Goal: Transaction & Acquisition: Download file/media

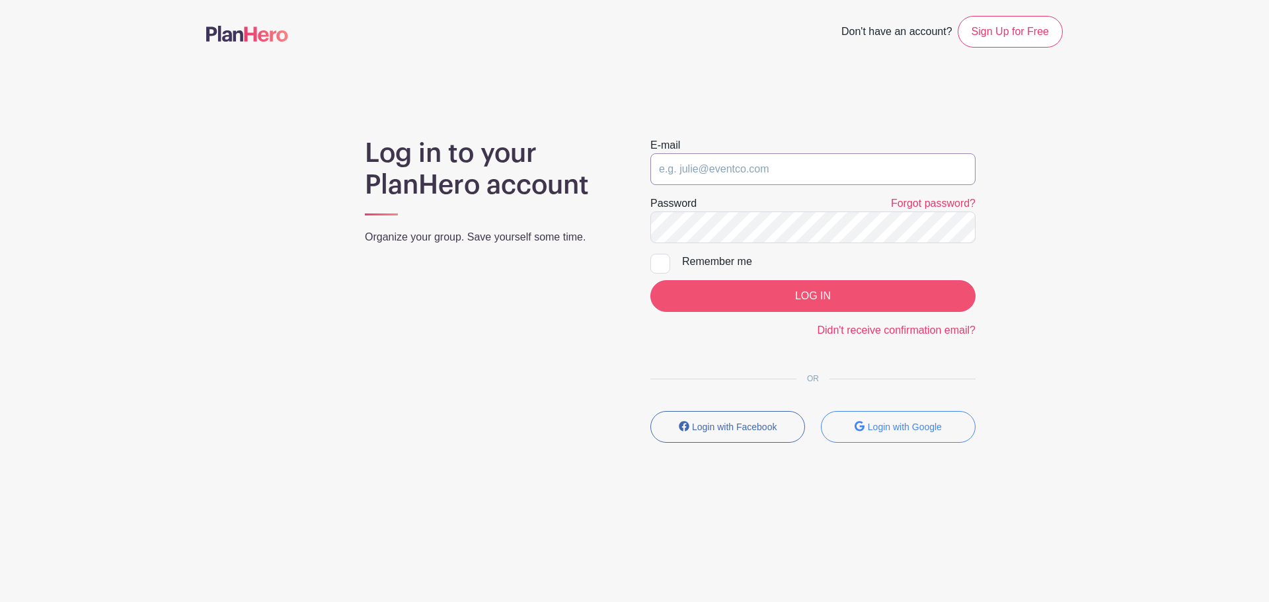
type input "[EMAIL_ADDRESS][DOMAIN_NAME]"
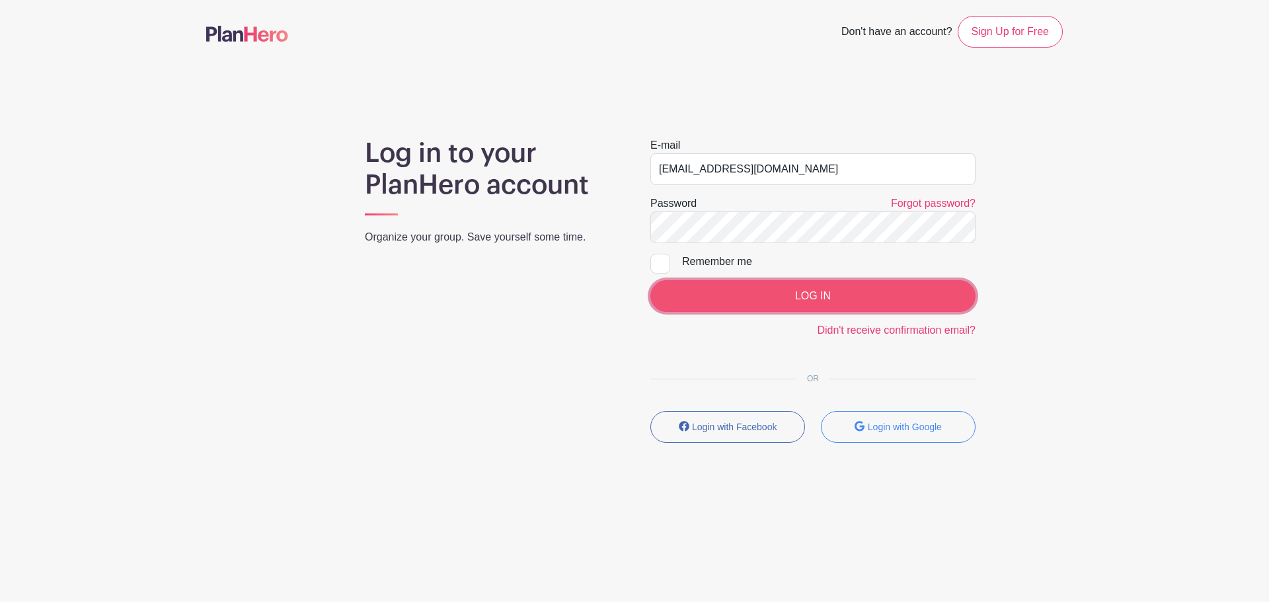
click at [754, 293] on input "LOG IN" at bounding box center [813, 296] width 325 height 32
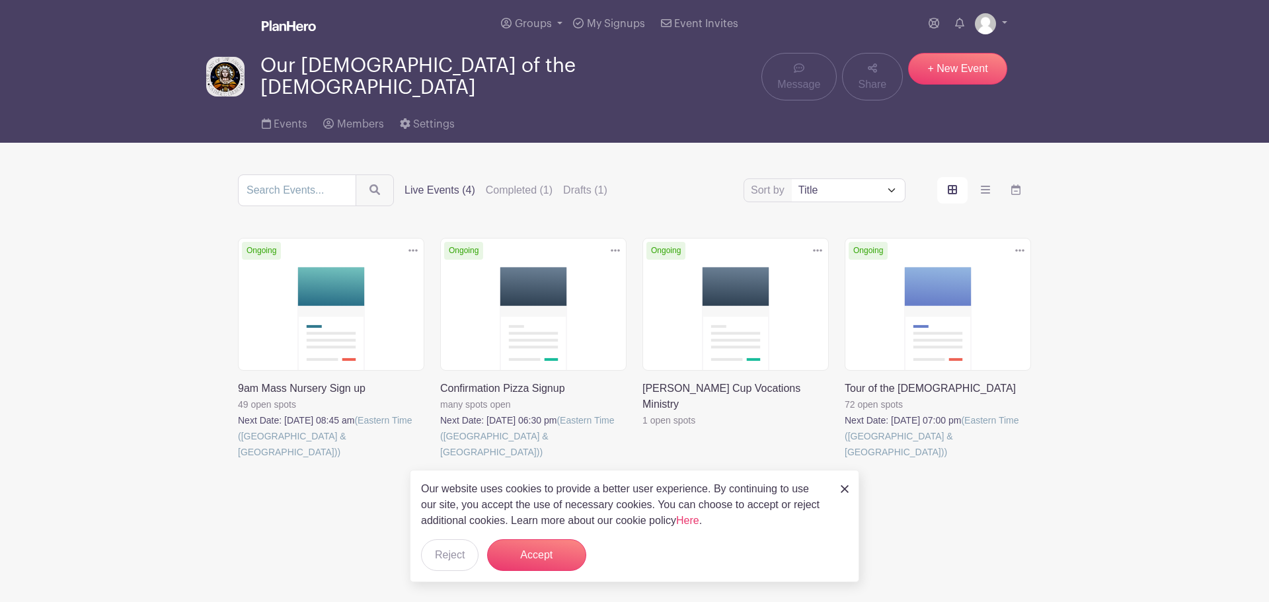
click at [845, 460] on link at bounding box center [845, 460] width 0 height 0
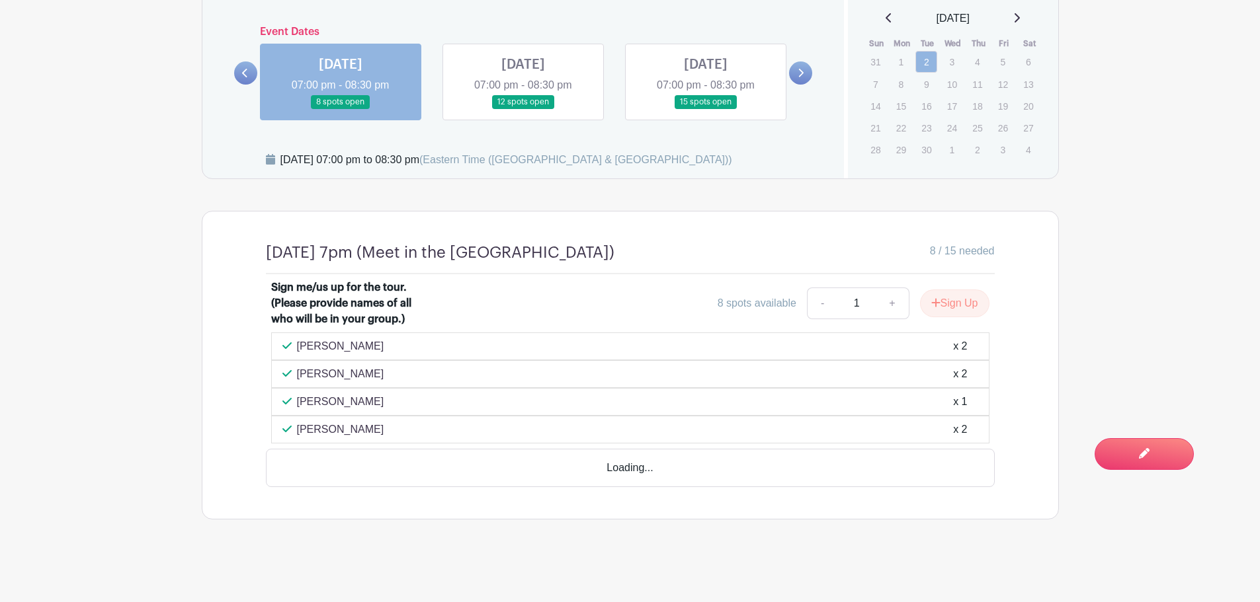
scroll to position [677, 0]
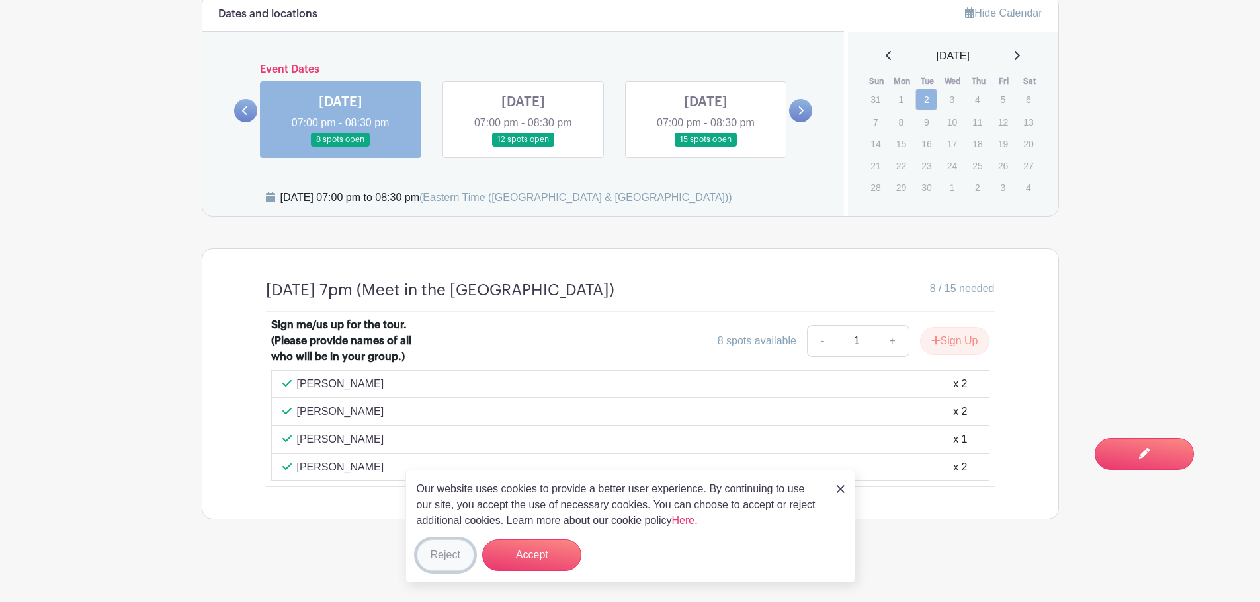
click at [446, 551] on button "Reject" at bounding box center [446, 556] width 58 height 32
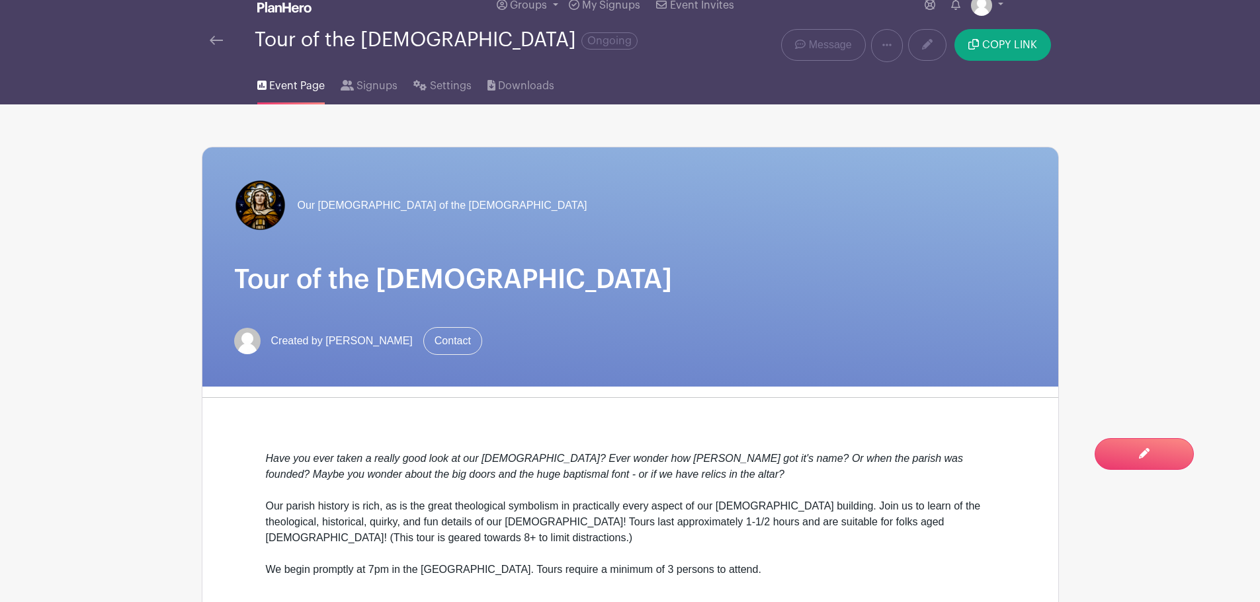
scroll to position [0, 0]
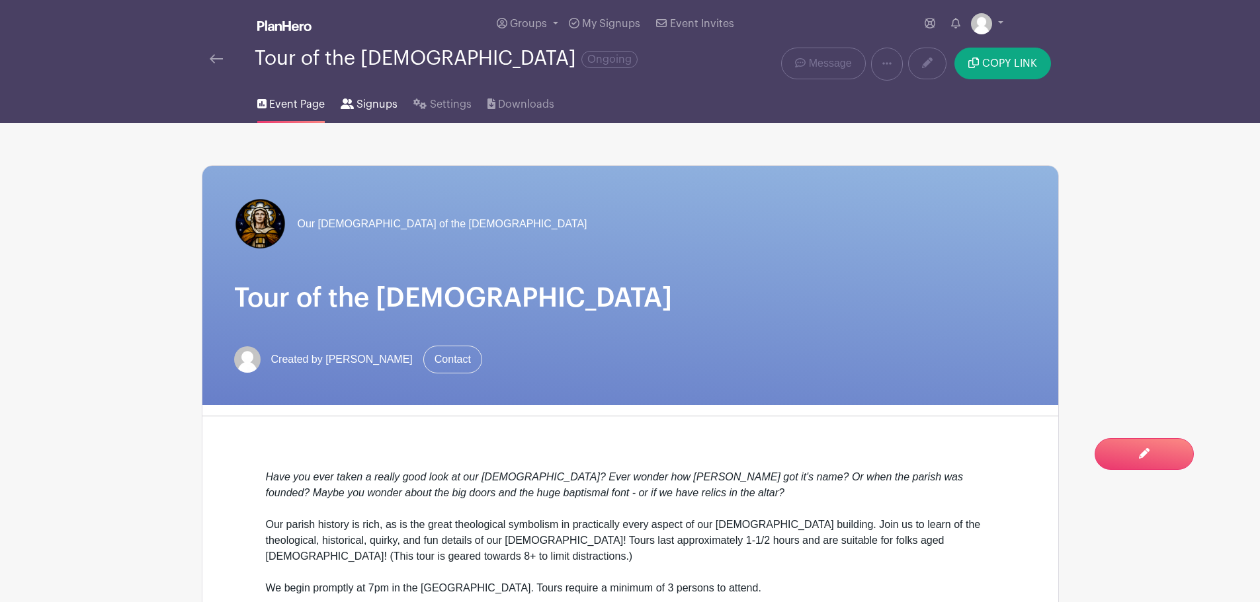
click at [366, 105] on span "Signups" at bounding box center [376, 105] width 41 height 16
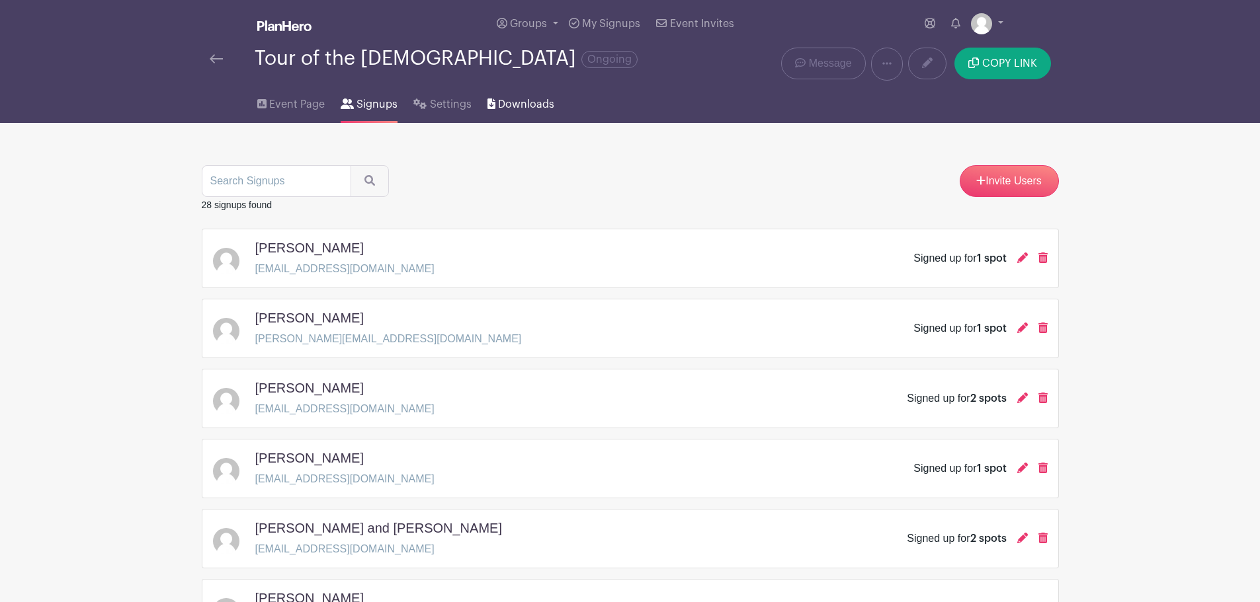
click at [548, 100] on span "Downloads" at bounding box center [526, 105] width 56 height 16
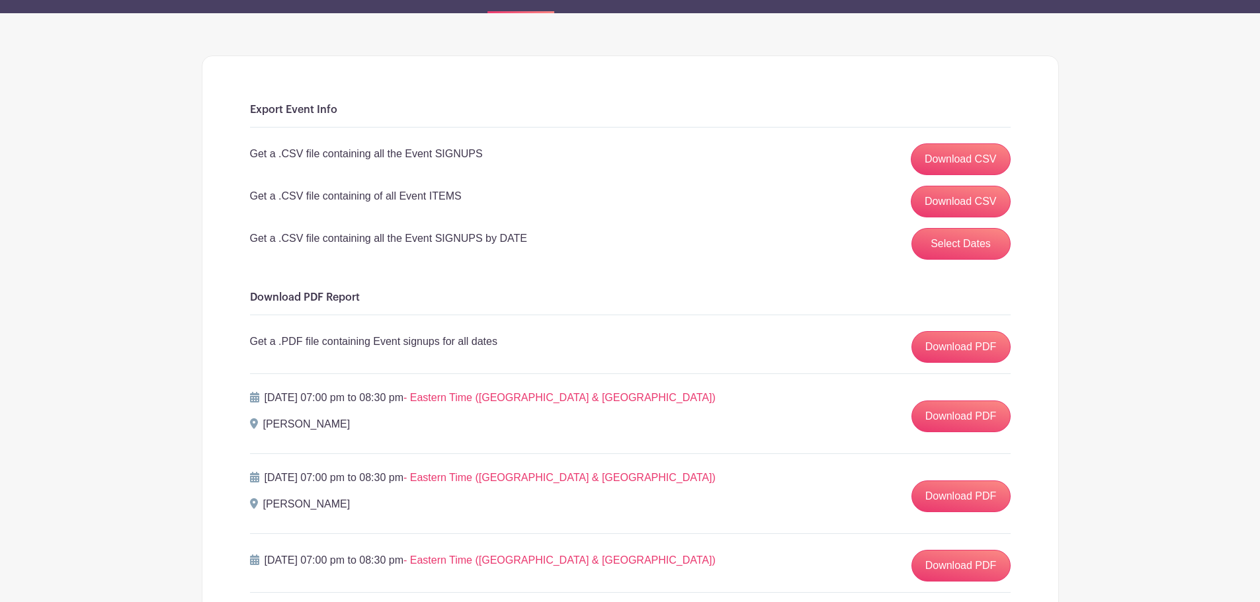
scroll to position [132, 0]
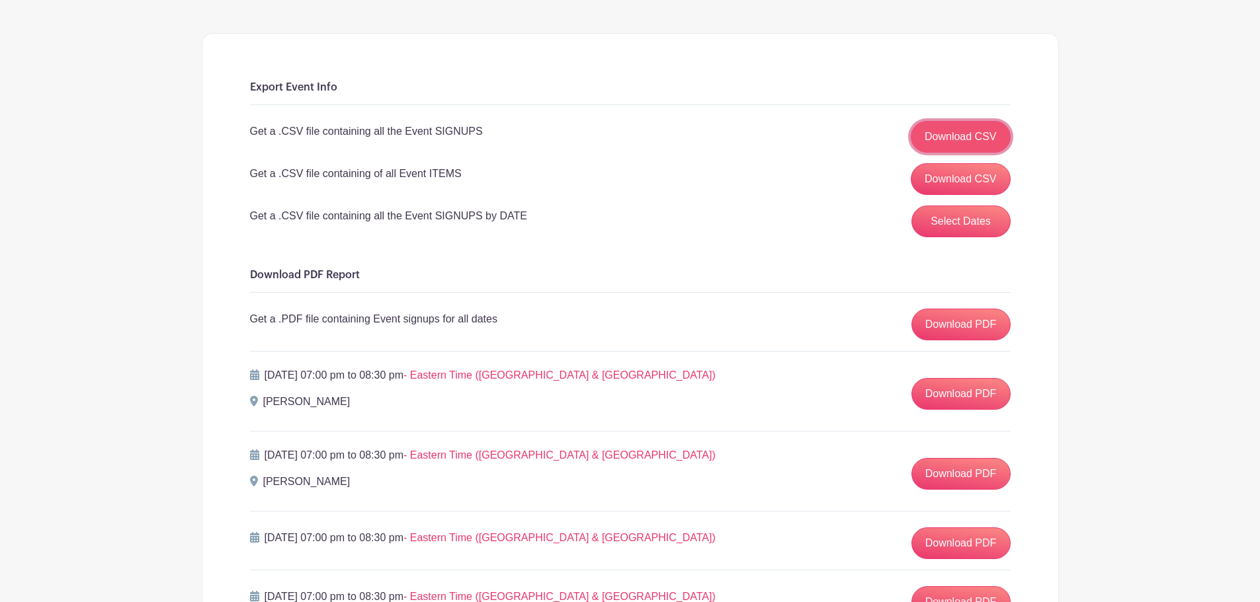
click at [954, 134] on link "Download CSV" at bounding box center [960, 137] width 100 height 32
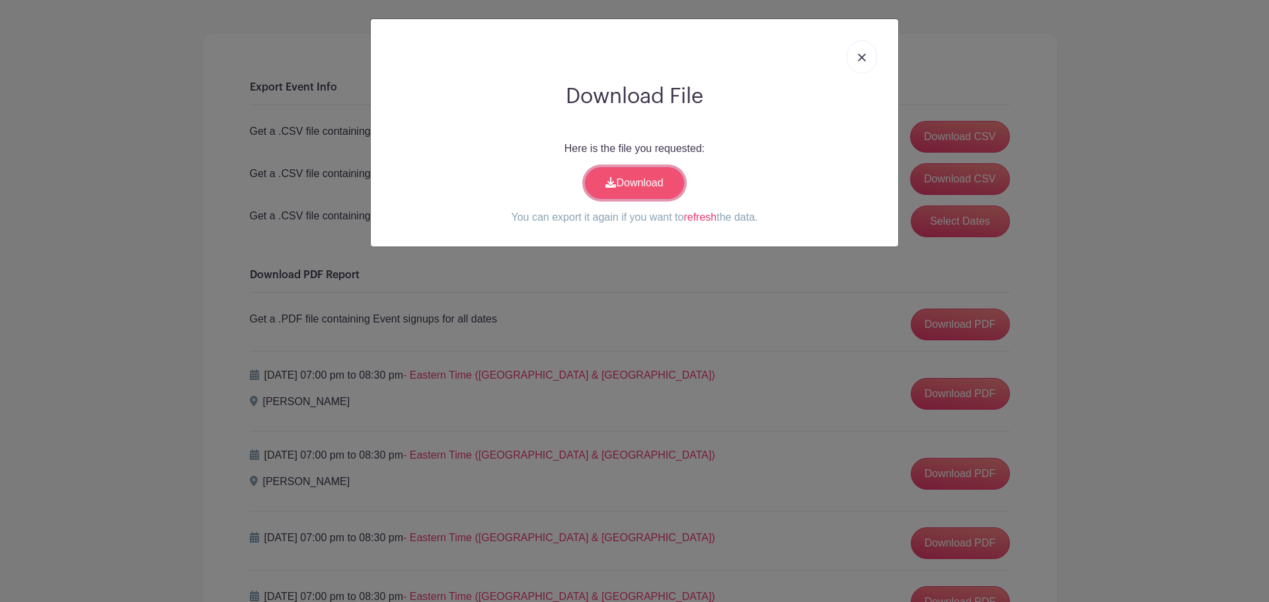
click at [649, 184] on link "Download" at bounding box center [634, 183] width 99 height 32
click at [755, 485] on div "Download File Here is the file you requested: Download You can export it again …" at bounding box center [634, 301] width 1269 height 602
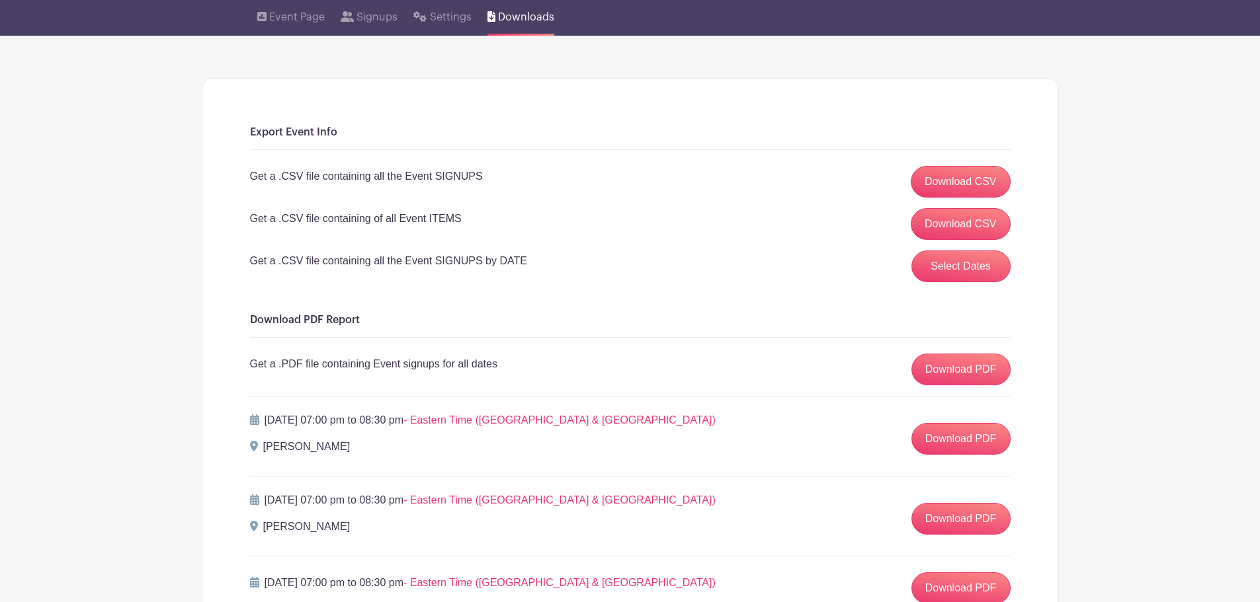
scroll to position [66, 0]
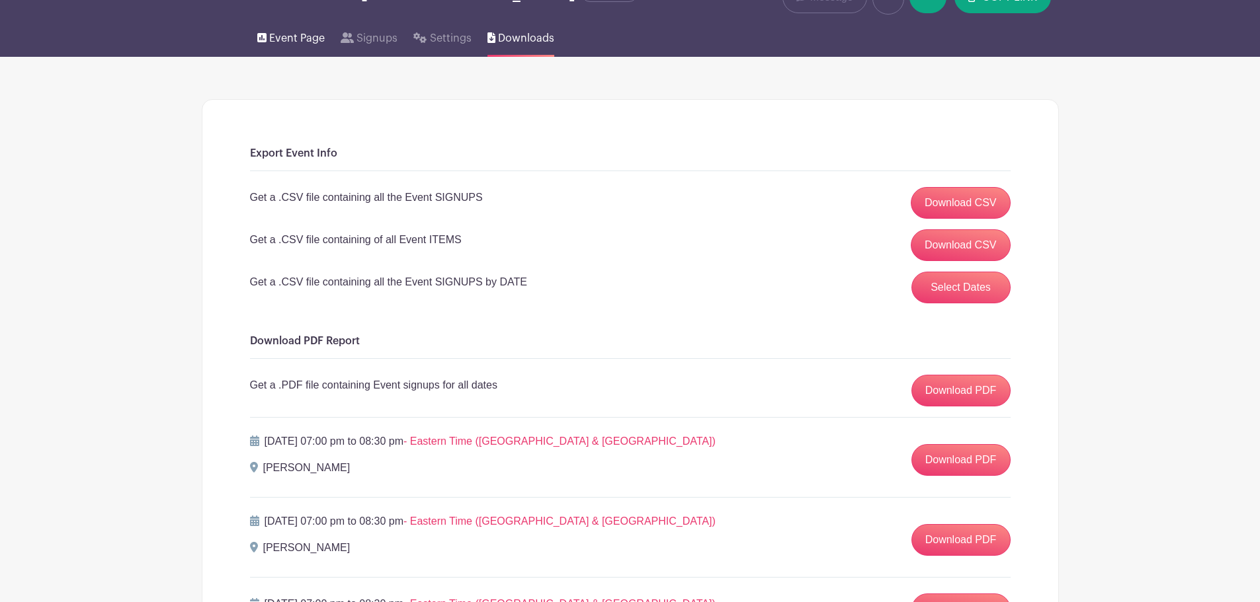
click at [290, 35] on span "Event Page" at bounding box center [297, 38] width 56 height 16
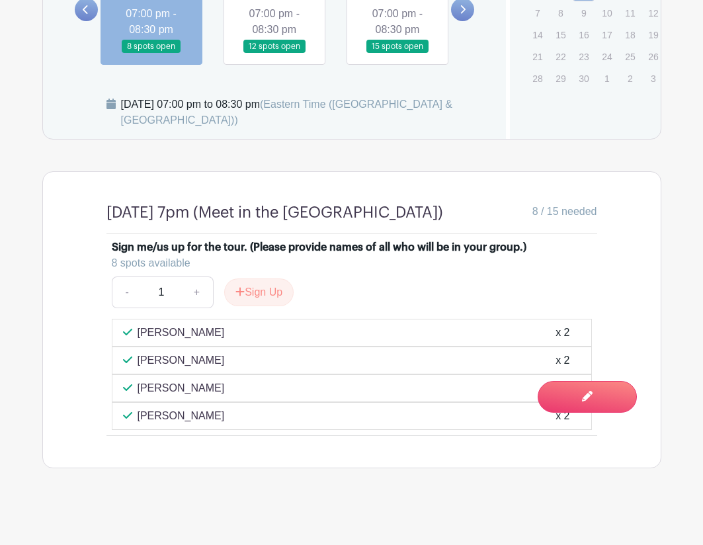
scroll to position [862, 0]
